Goal: Find specific page/section

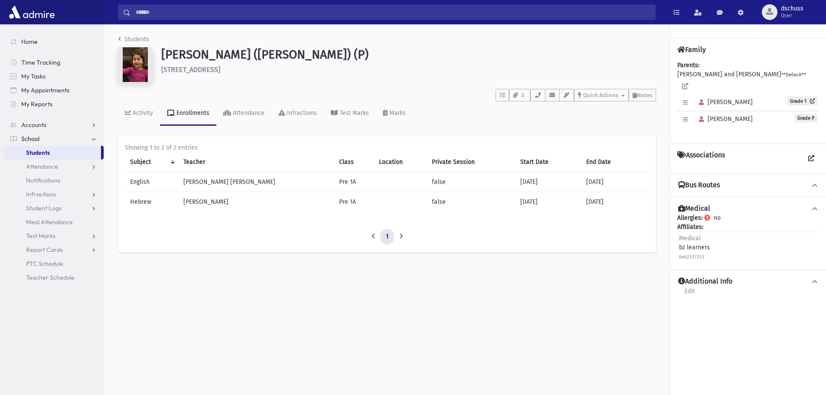
click at [68, 154] on link "Students" at bounding box center [52, 153] width 98 height 14
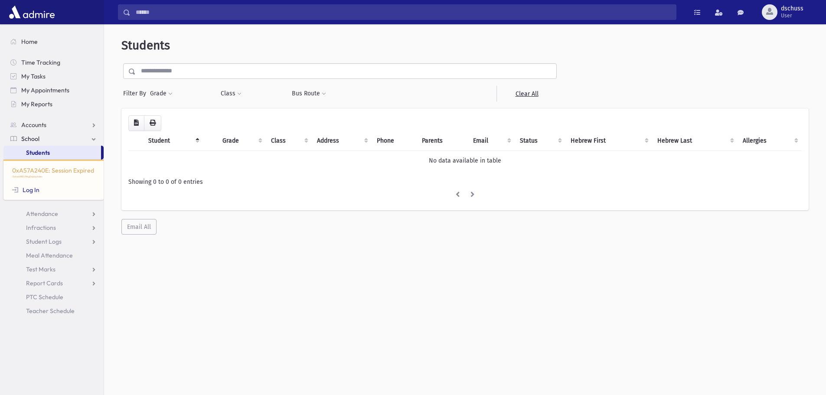
click at [203, 71] on input "text" at bounding box center [346, 71] width 420 height 16
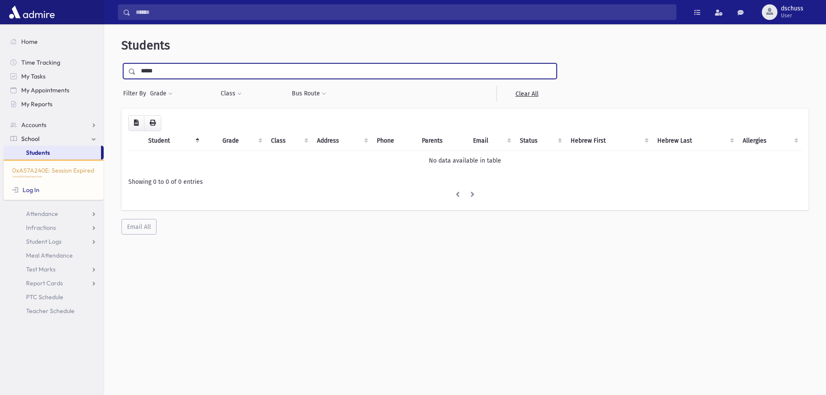
type input "*****"
click at [121, 63] on input "submit" at bounding box center [133, 69] width 24 height 12
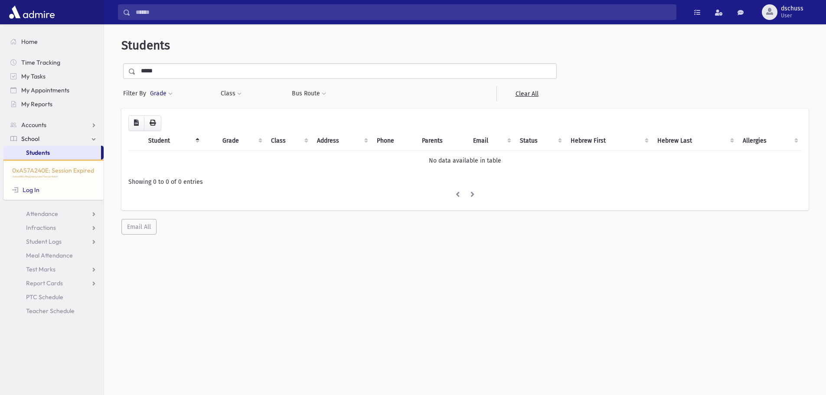
click at [166, 91] on button "Grade" at bounding box center [161, 94] width 23 height 16
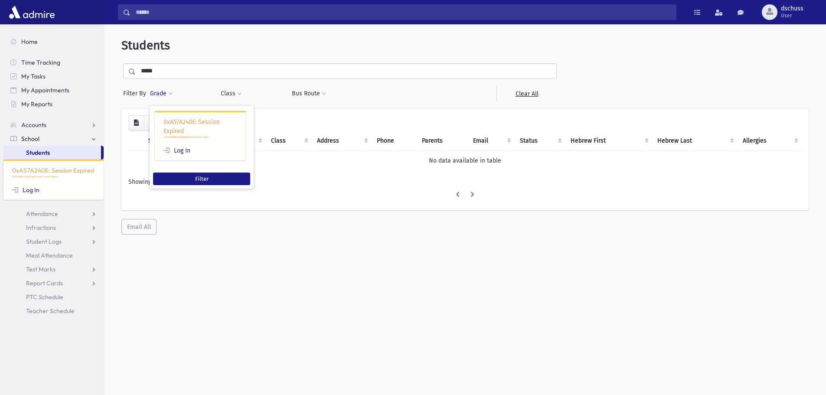
click at [196, 88] on div "Grade 0xA57A240E: Session Expired /School/REG/RegDisplayIndex?Search=kobre Log …" at bounding box center [181, 94] width 62 height 16
click at [183, 151] on link "Log In" at bounding box center [176, 150] width 27 height 7
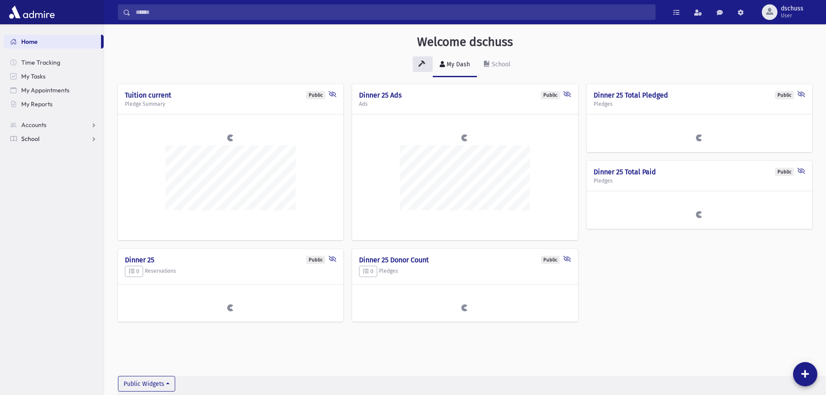
click at [46, 140] on link "School" at bounding box center [53, 139] width 100 height 14
click at [38, 151] on span "Students" at bounding box center [38, 153] width 24 height 8
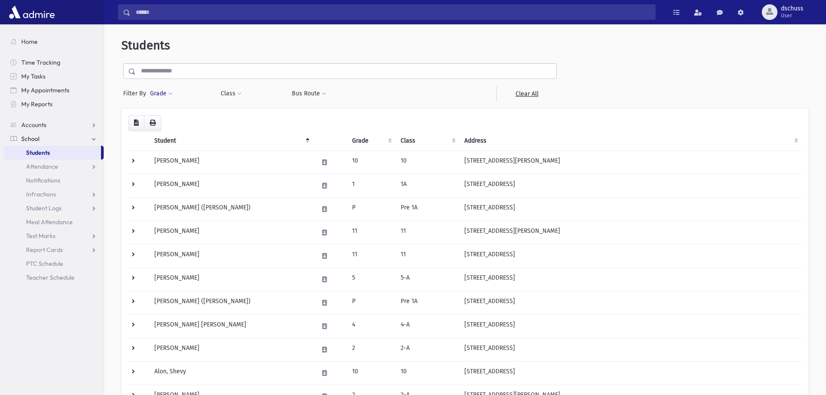
click at [167, 94] on button "Grade" at bounding box center [161, 94] width 23 height 16
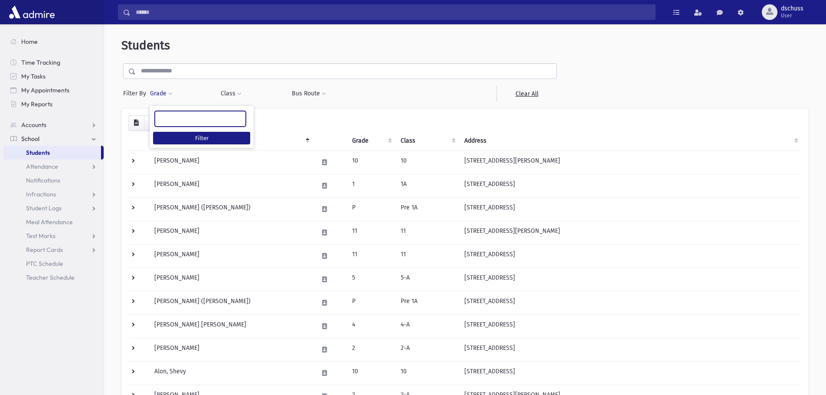
click at [179, 117] on ul at bounding box center [200, 117] width 90 height 13
type input "*"
select select "*"
click at [223, 137] on button "Filter" at bounding box center [201, 138] width 97 height 13
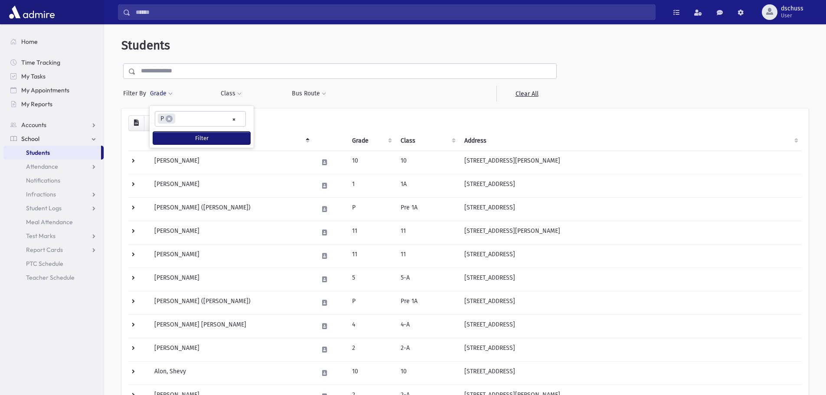
click at [207, 139] on button "Filter" at bounding box center [201, 138] width 97 height 13
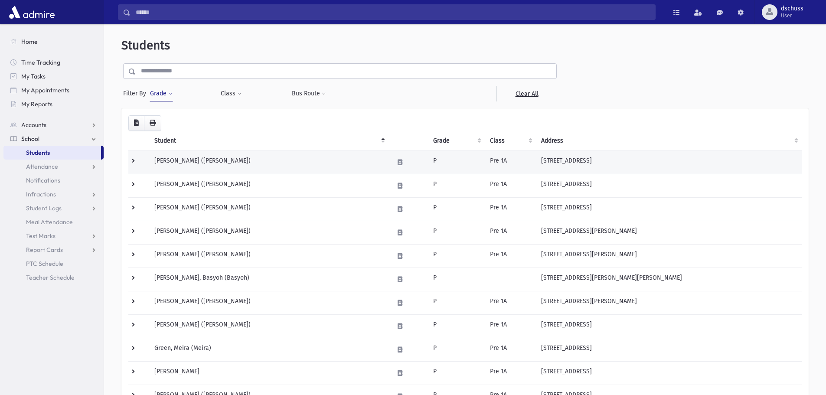
click at [271, 162] on td "Abramov, Rivka (Rivka)" at bounding box center [268, 161] width 239 height 23
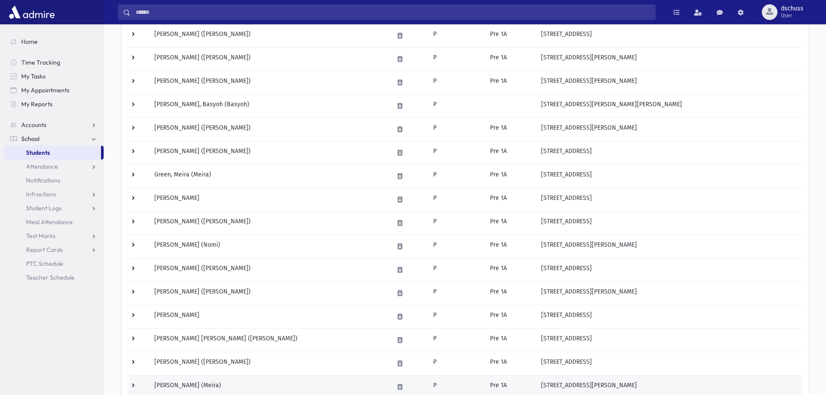
scroll to position [217, 0]
